Goal: Task Accomplishment & Management: Manage account settings

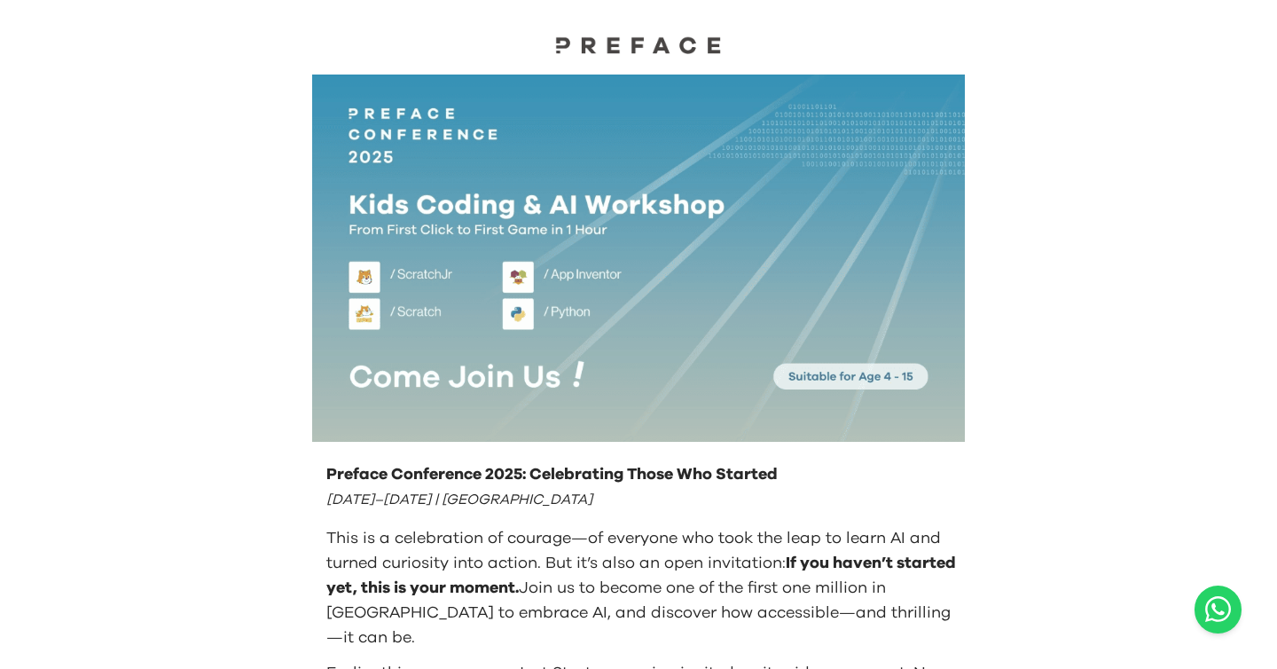
click at [605, 43] on img at bounding box center [638, 44] width 177 height 19
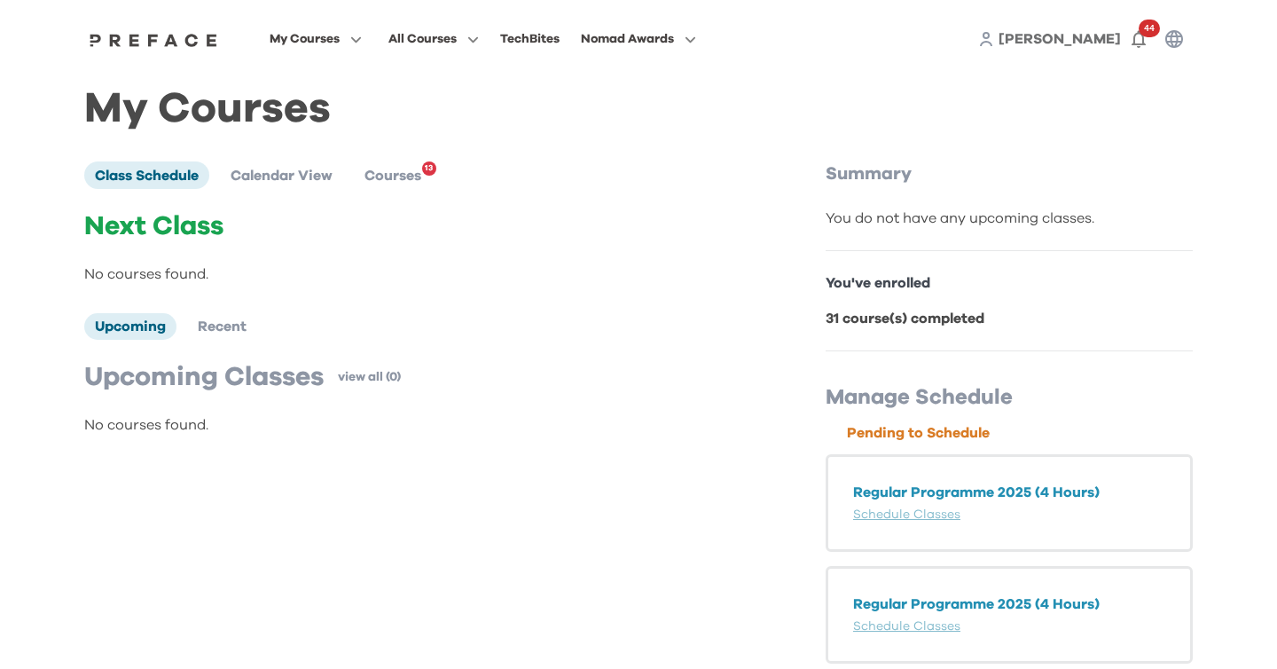
click at [1096, 39] on span "[PERSON_NAME]" at bounding box center [1059, 39] width 122 height 14
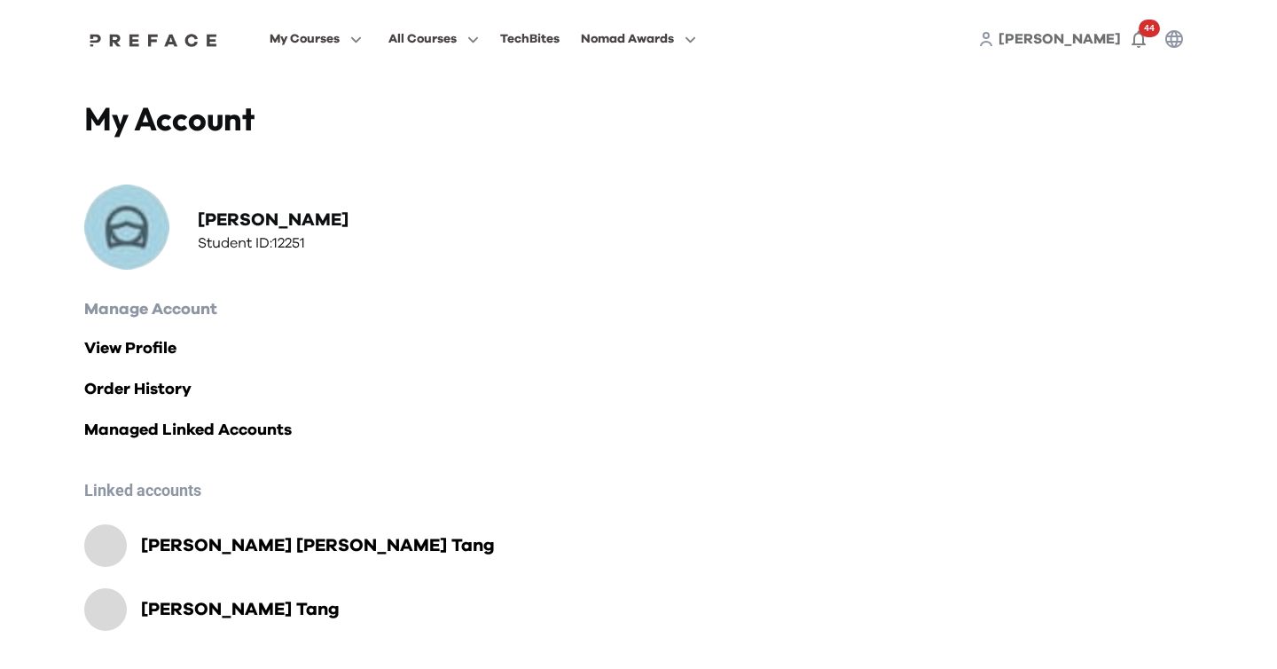
click at [1090, 37] on span "[PERSON_NAME]" at bounding box center [1059, 39] width 122 height 14
click at [1088, 43] on span "[PERSON_NAME]" at bounding box center [1059, 39] width 122 height 14
click at [1080, 39] on div "[PERSON_NAME] 44" at bounding box center [1085, 38] width 214 height 35
click at [1096, 41] on span "[PERSON_NAME]" at bounding box center [1059, 39] width 122 height 14
click at [1180, 40] on icon "button" at bounding box center [1173, 38] width 21 height 21
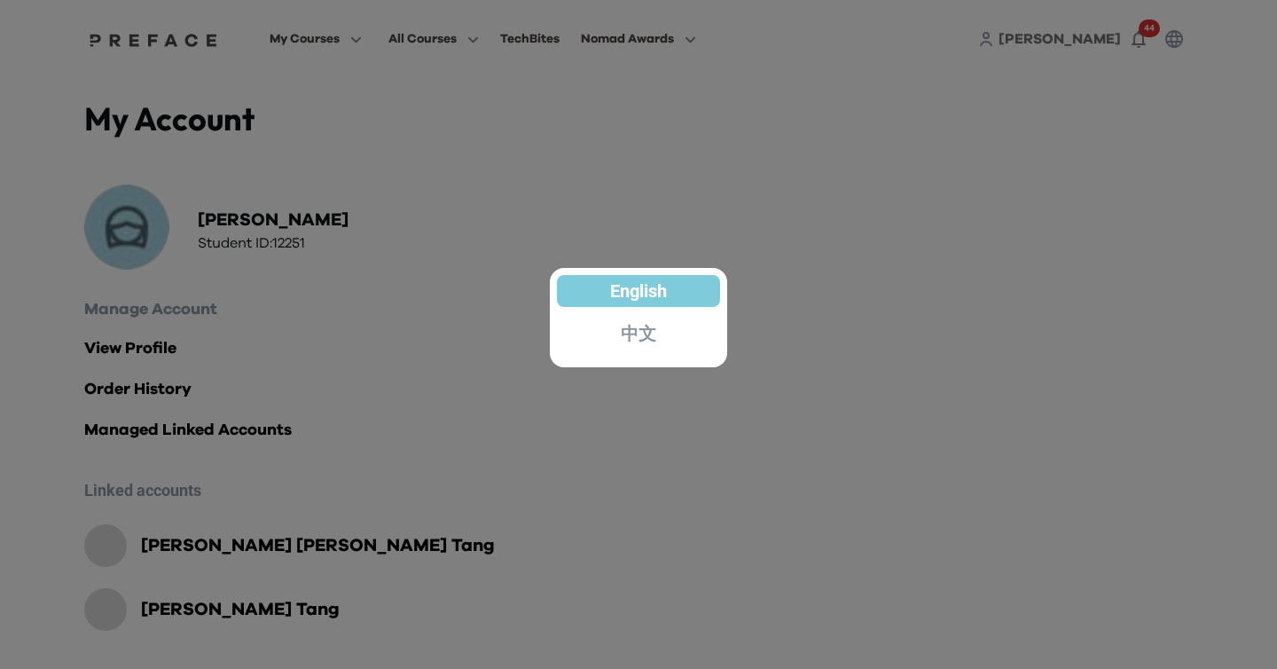
click at [858, 139] on div at bounding box center [638, 334] width 1277 height 669
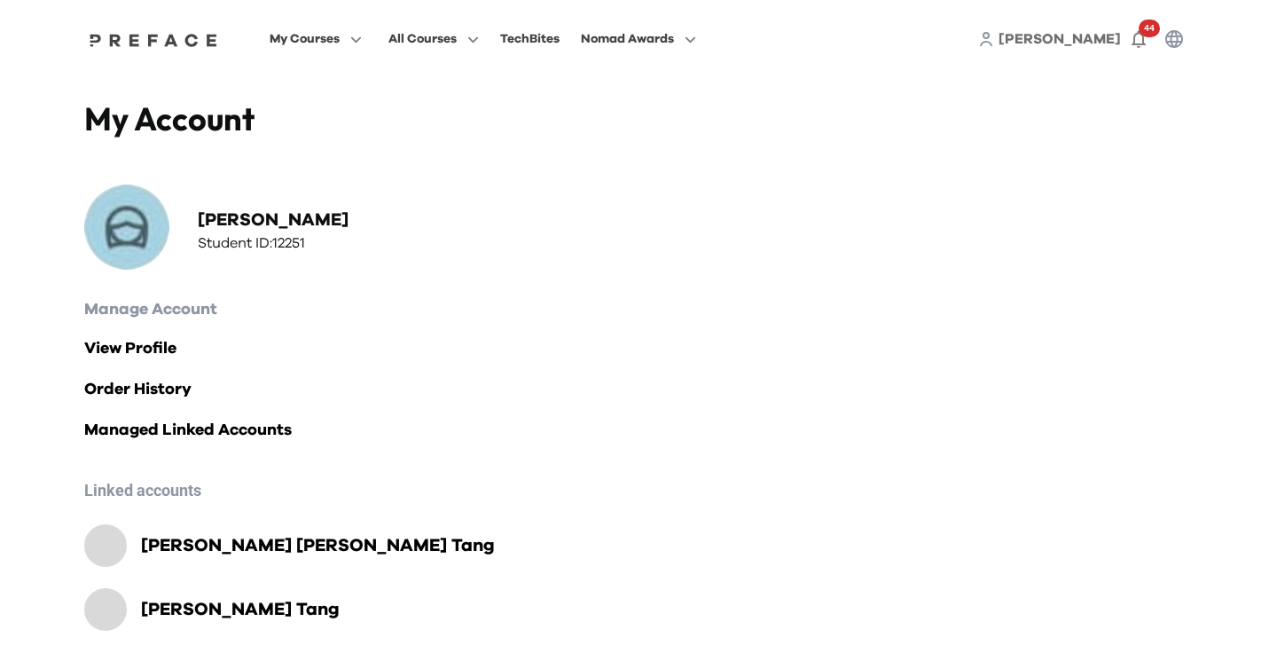
click at [1104, 38] on span "[PERSON_NAME]" at bounding box center [1059, 39] width 122 height 14
click at [1177, 38] on icon "button" at bounding box center [1174, 39] width 18 height 18
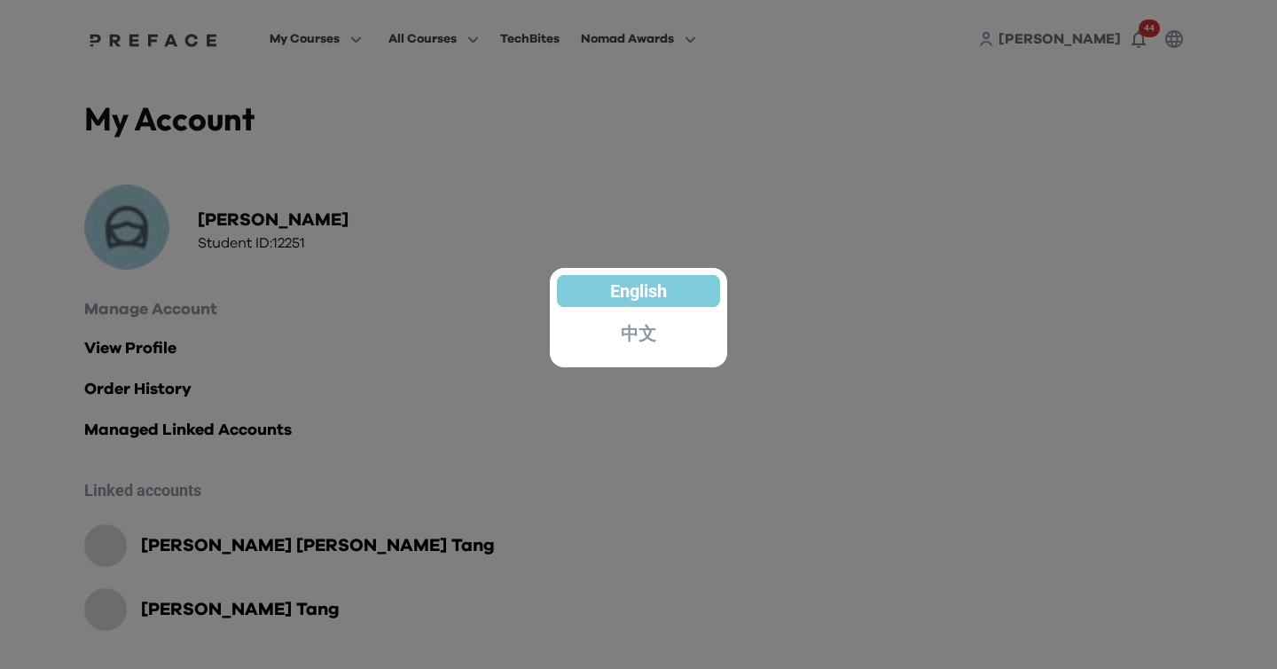
click at [1021, 162] on div at bounding box center [638, 334] width 1277 height 669
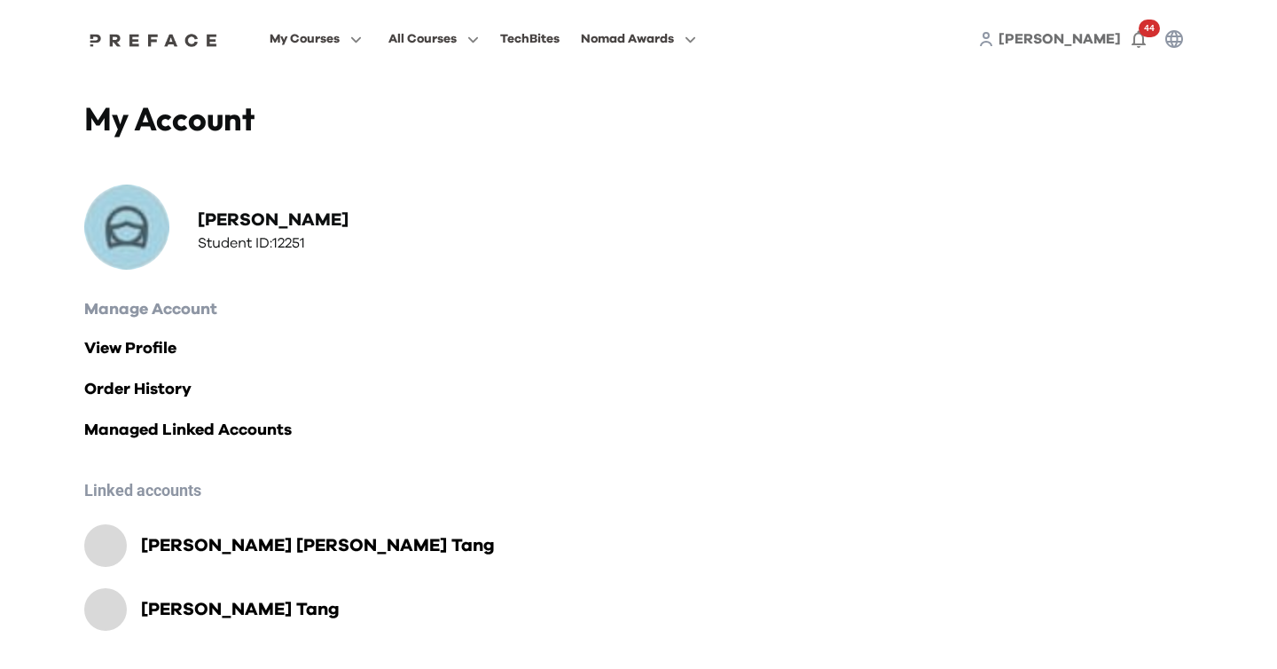
click at [1091, 38] on span "[PERSON_NAME]" at bounding box center [1059, 39] width 122 height 14
click at [1178, 38] on icon "button" at bounding box center [1173, 38] width 21 height 21
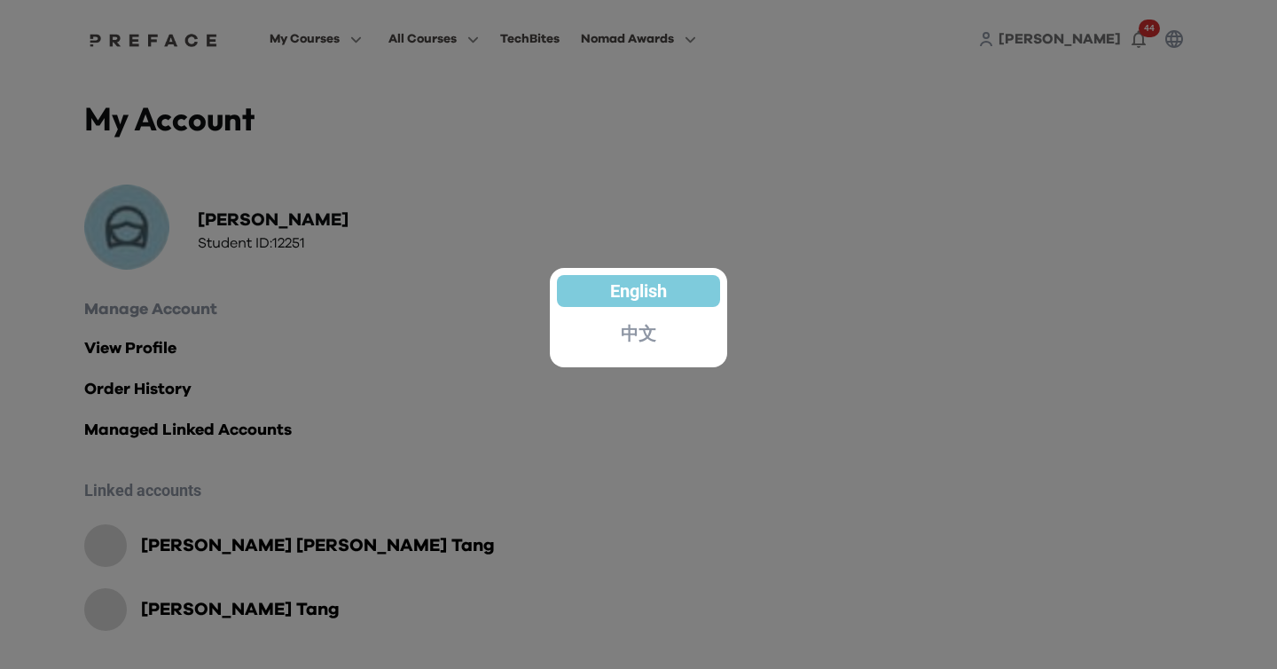
click at [988, 140] on div at bounding box center [638, 334] width 1277 height 669
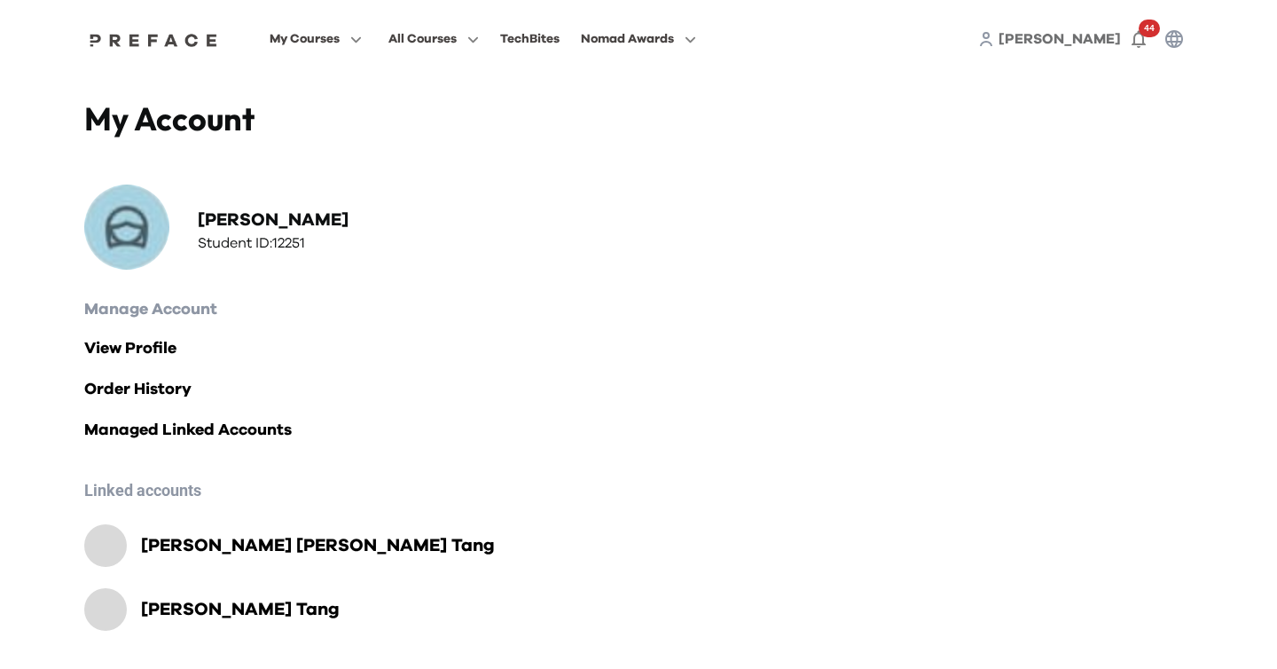
click at [1087, 37] on span "[PERSON_NAME]" at bounding box center [1059, 39] width 122 height 14
click at [1091, 35] on span "[PERSON_NAME]" at bounding box center [1059, 39] width 122 height 14
click at [1175, 36] on icon "button" at bounding box center [1174, 39] width 18 height 18
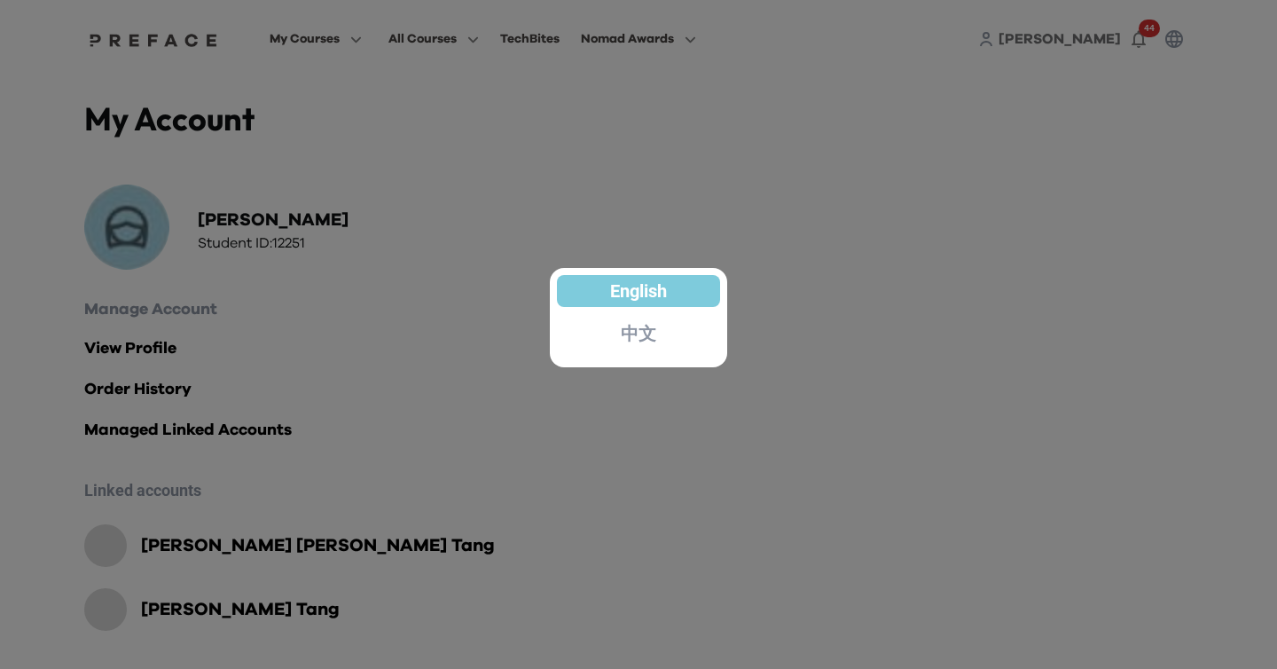
click at [329, 42] on div at bounding box center [638, 334] width 1277 height 669
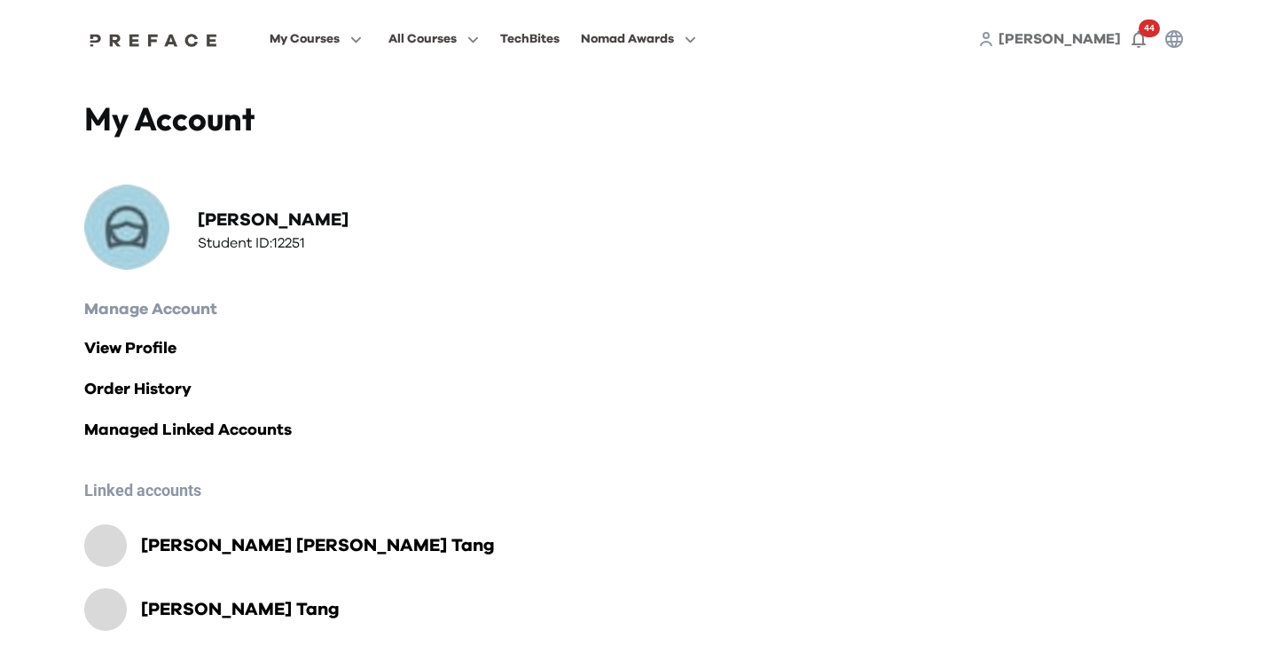
click at [192, 33] on img at bounding box center [153, 40] width 137 height 14
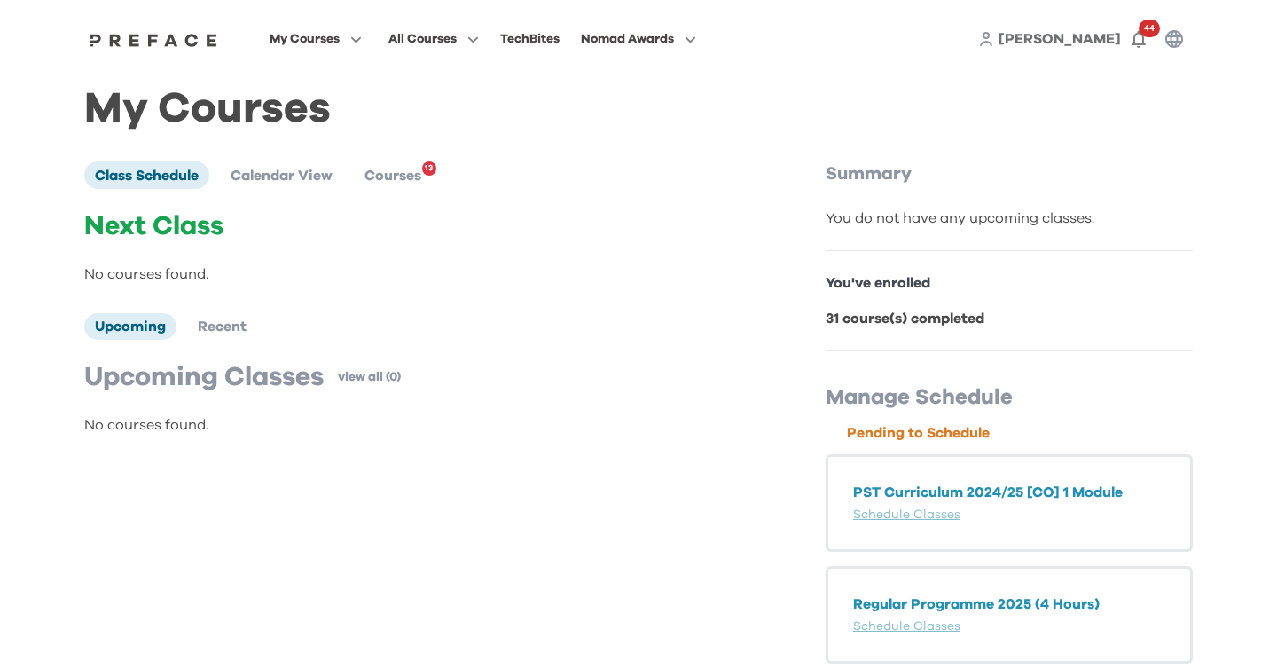
click at [1177, 38] on icon "button" at bounding box center [1174, 39] width 18 height 18
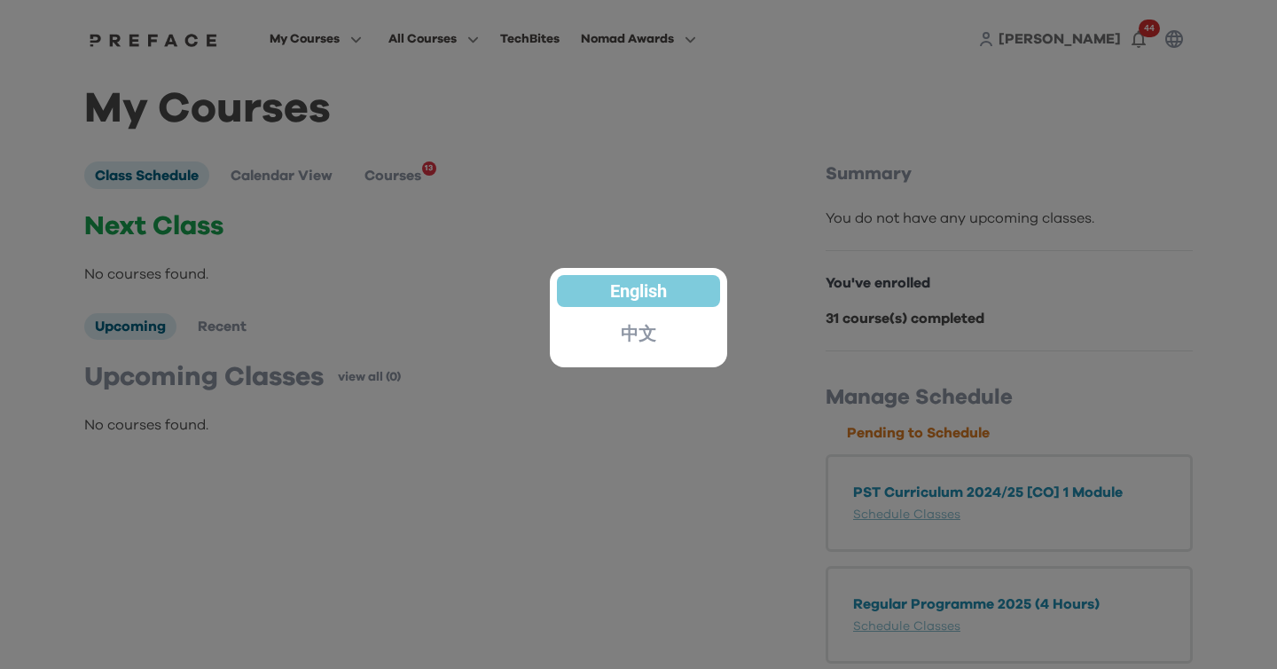
click at [1130, 35] on div at bounding box center [638, 334] width 1277 height 669
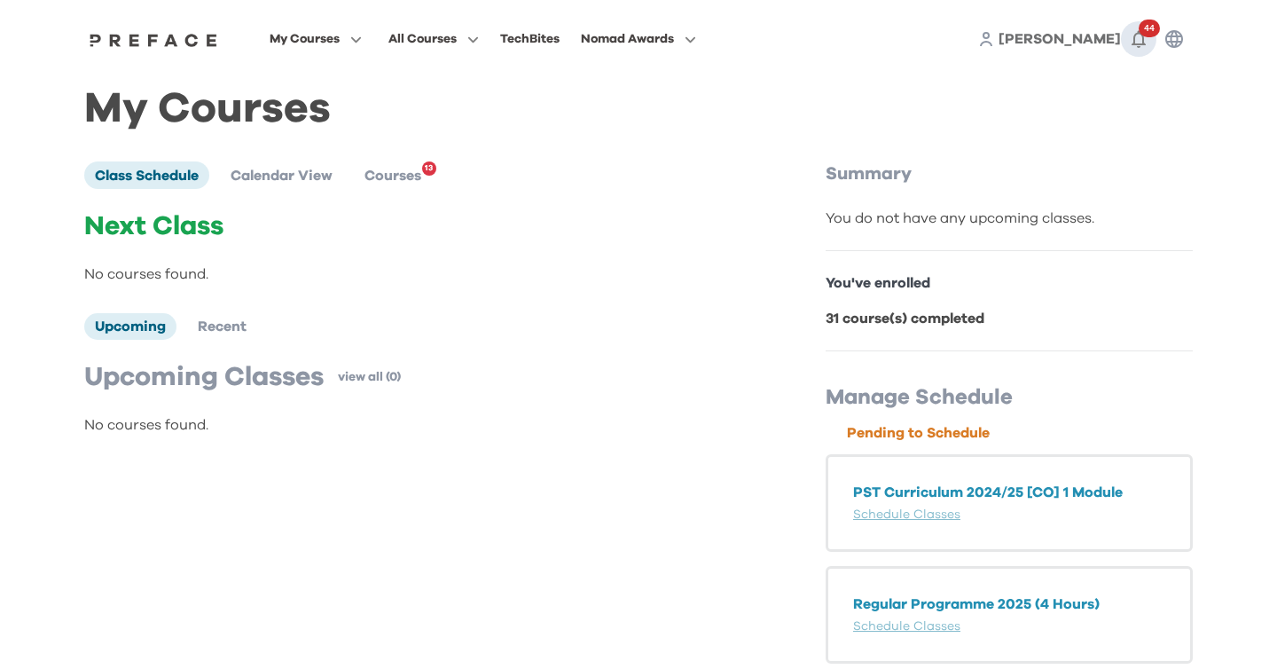
click at [1145, 37] on icon "button" at bounding box center [1138, 38] width 21 height 21
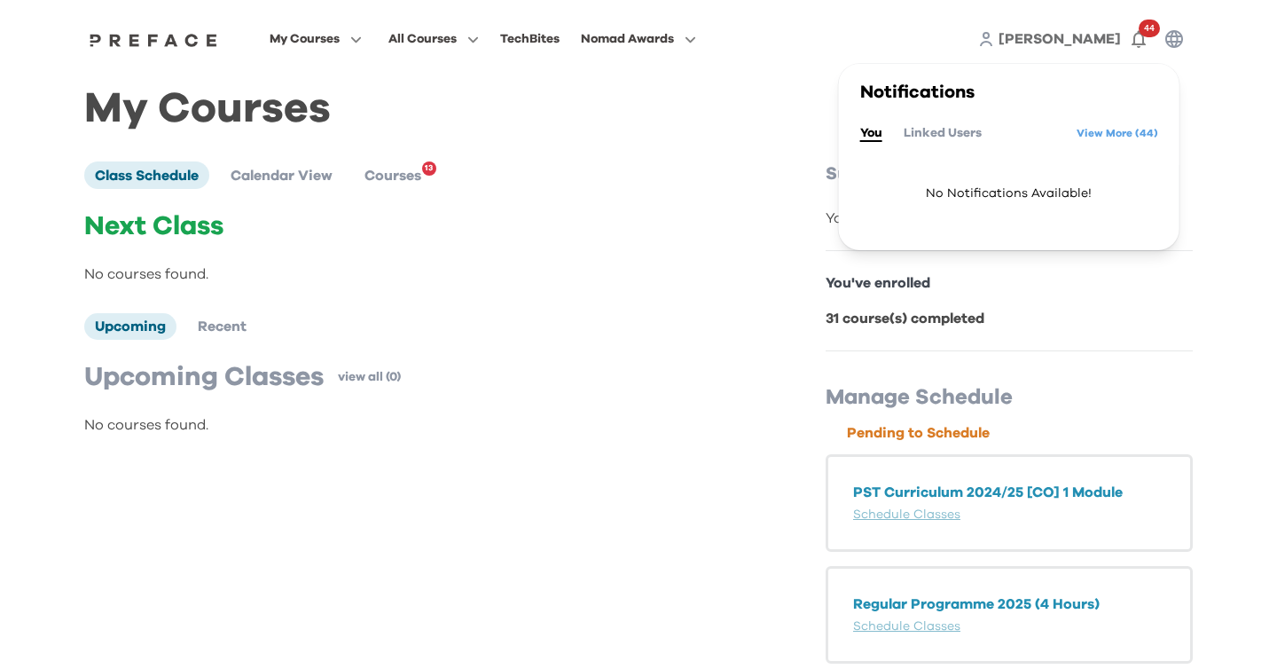
click at [1104, 35] on span "[PERSON_NAME]" at bounding box center [1059, 39] width 122 height 14
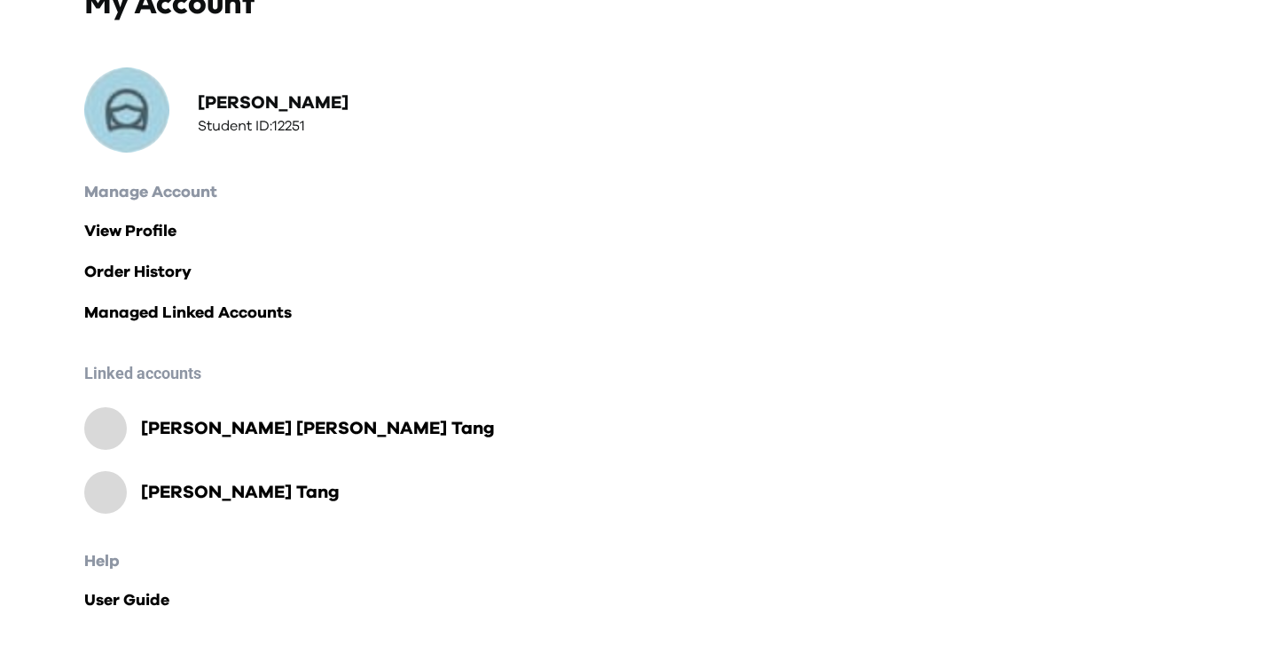
scroll to position [119, 0]
click at [137, 226] on link "View Profile" at bounding box center [638, 230] width 1108 height 25
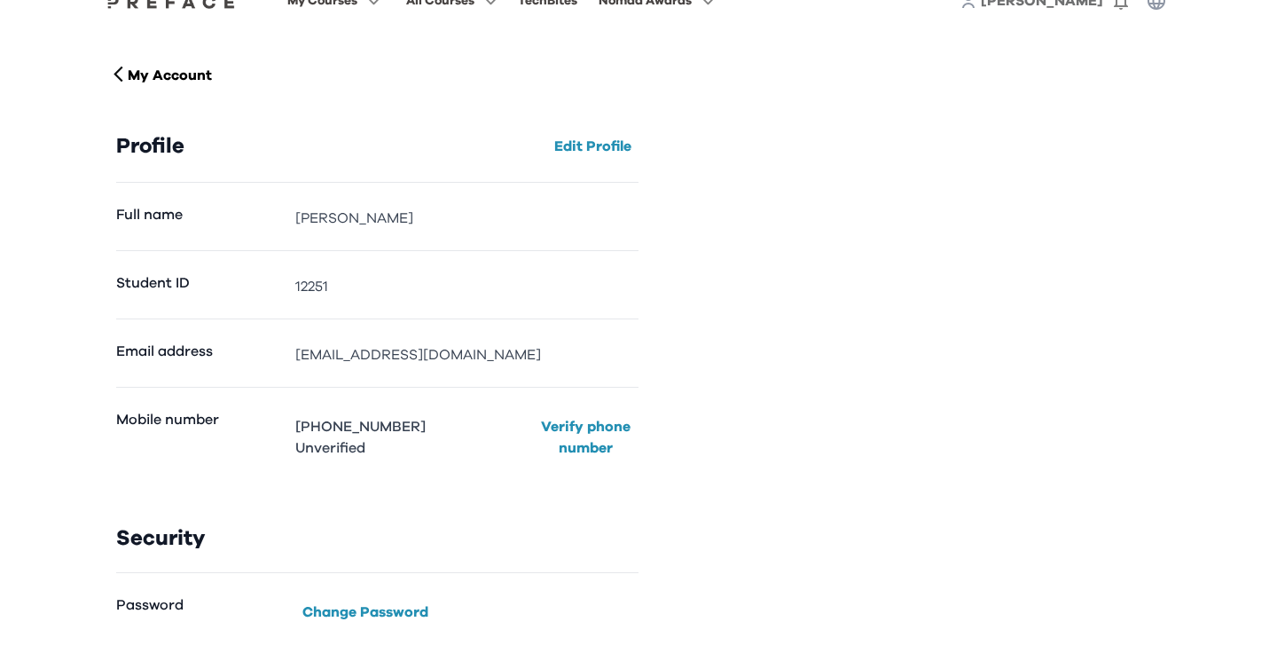
scroll to position [109, 0]
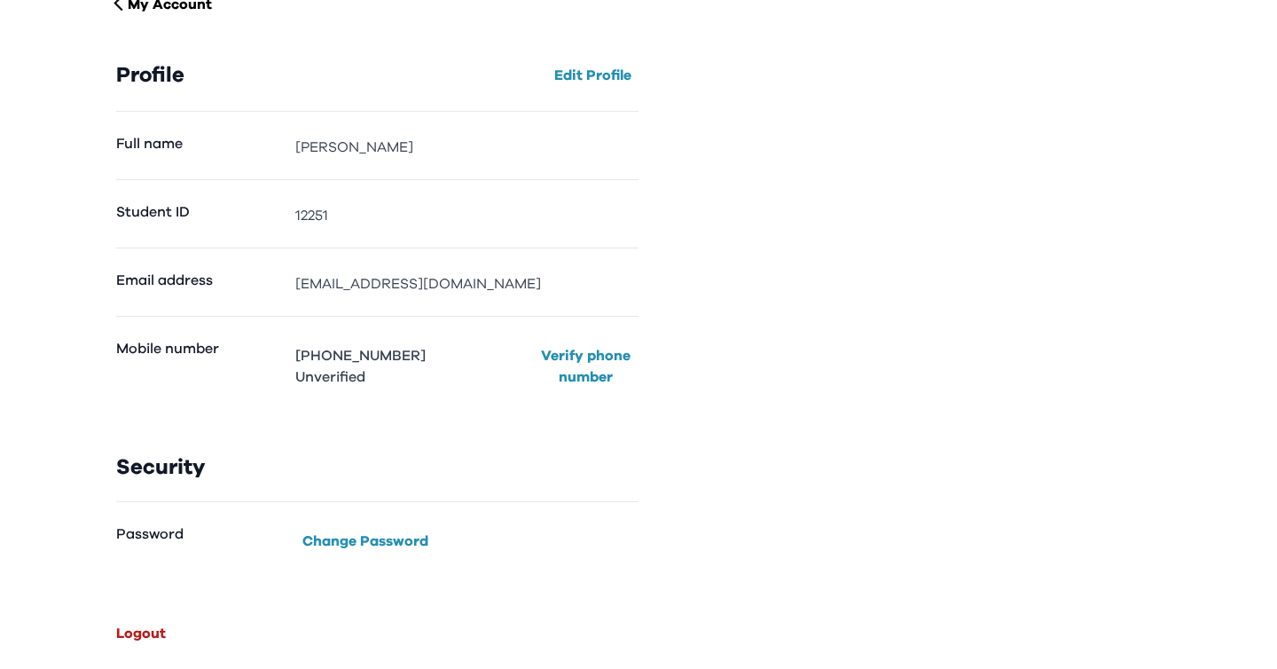
click at [137, 625] on button "Logout" at bounding box center [141, 633] width 64 height 28
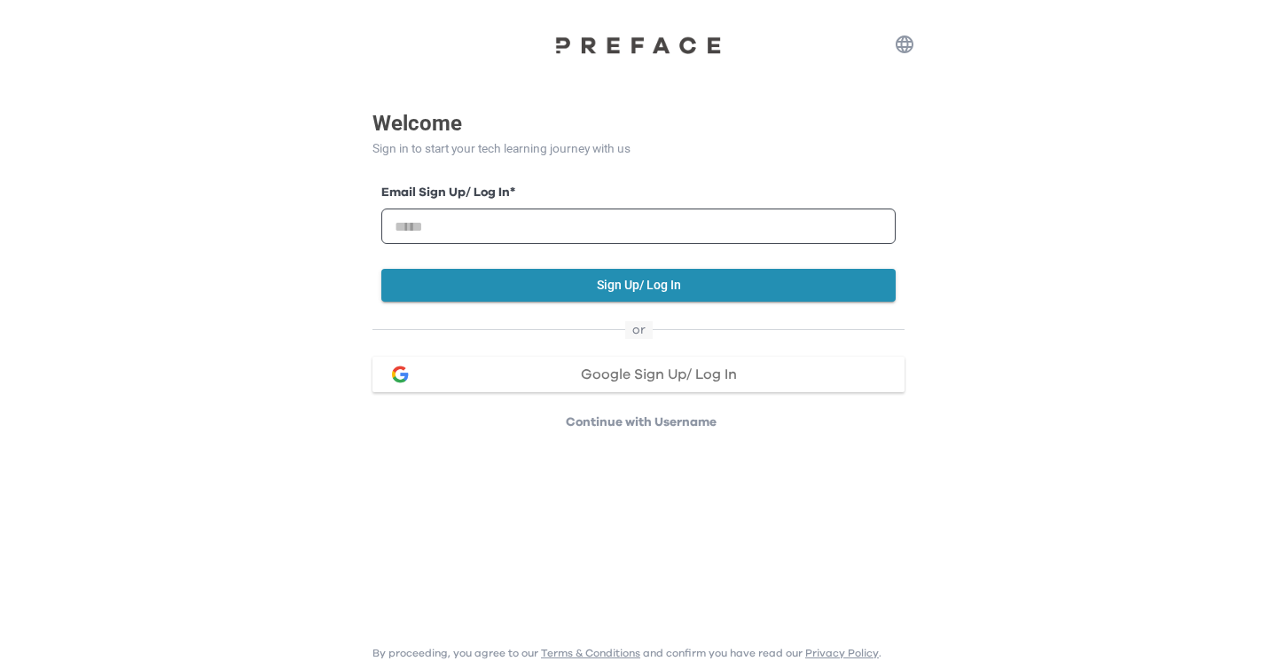
click at [736, 378] on span "Google Sign Up/ Log In" at bounding box center [659, 374] width 156 height 14
